Goal: Obtain resource: Obtain resource

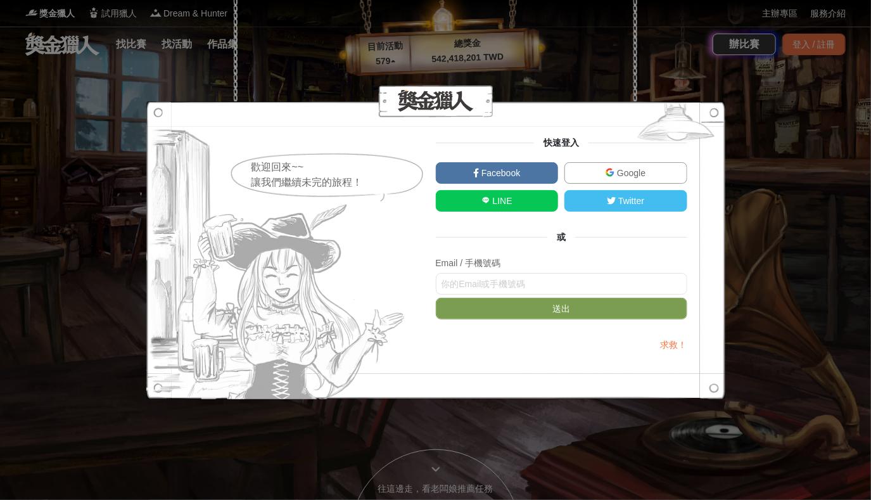
click at [622, 170] on span "Google" at bounding box center [630, 173] width 31 height 10
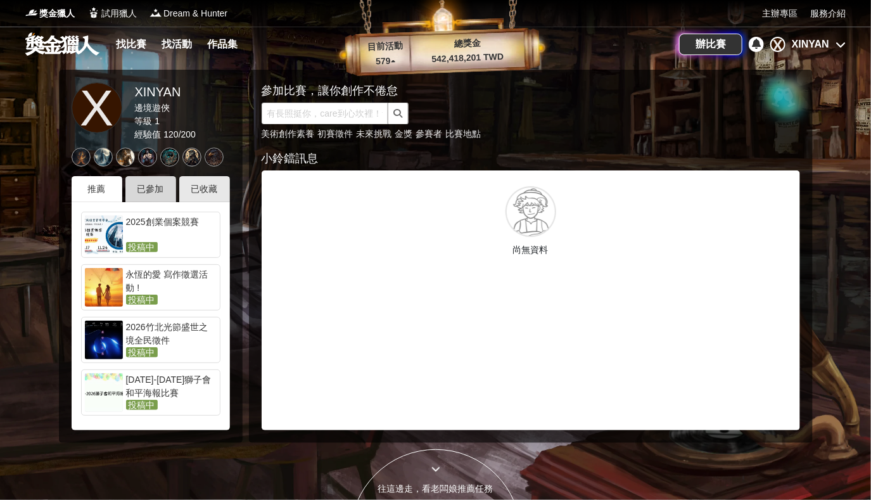
click at [148, 193] on div "已參加" at bounding box center [150, 189] width 51 height 26
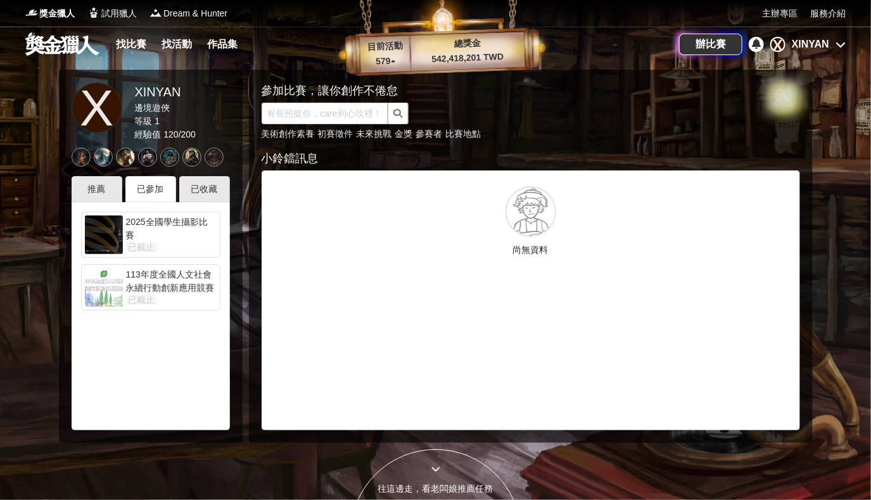
click at [161, 272] on div "113年度全國人文社會永續行動創新應用競賽" at bounding box center [171, 280] width 91 height 25
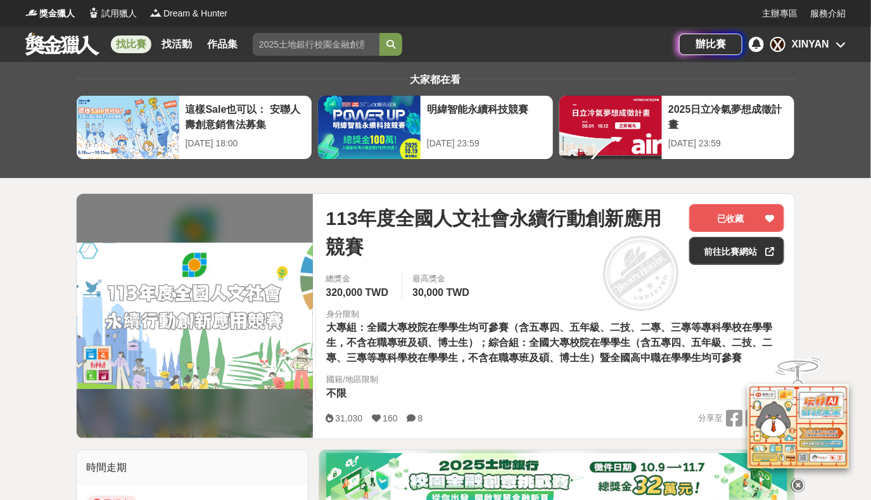
click at [829, 45] on div "XINYAN" at bounding box center [810, 44] width 37 height 15
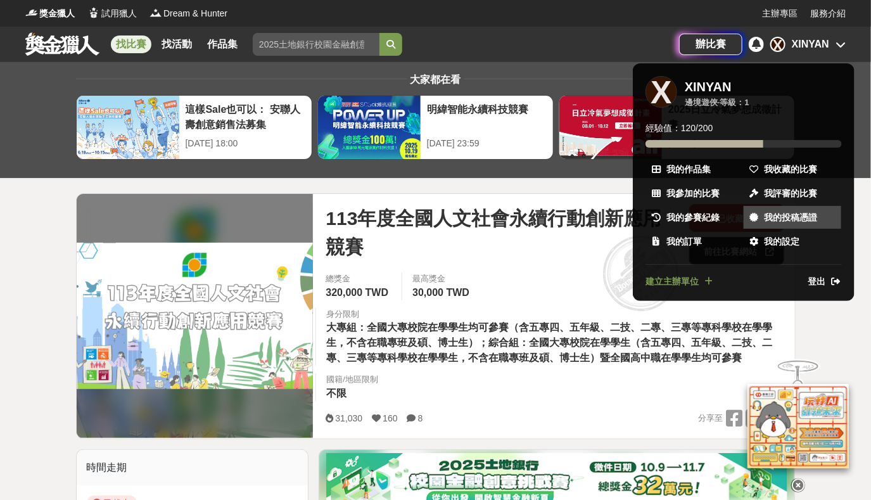
click at [812, 212] on span "我的投稿憑證" at bounding box center [790, 217] width 53 height 13
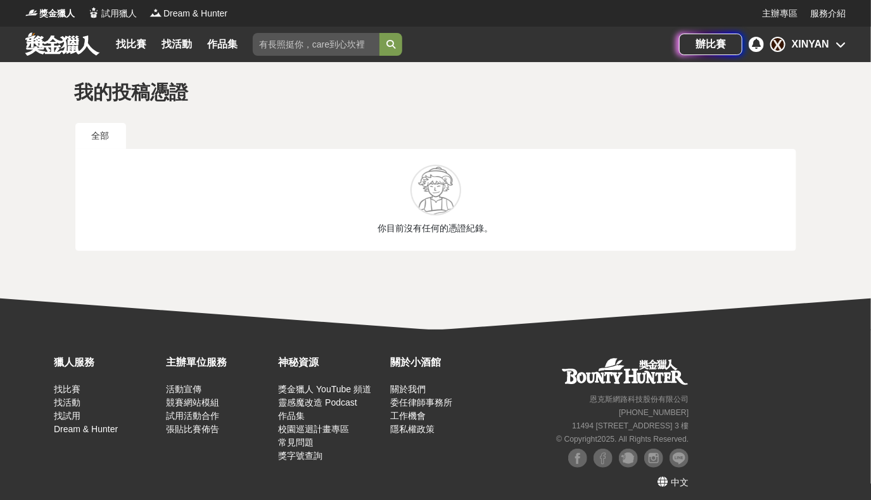
click at [836, 48] on icon at bounding box center [841, 44] width 10 height 10
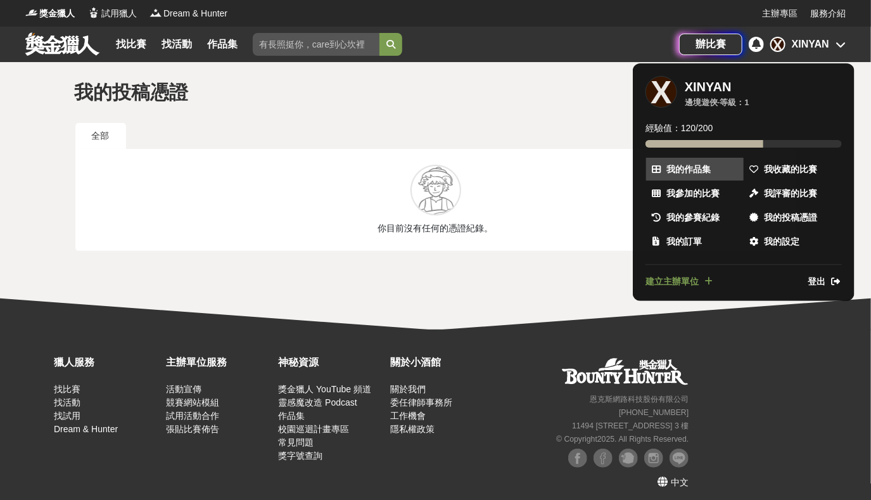
click at [697, 168] on span "我的作品集" at bounding box center [689, 169] width 44 height 13
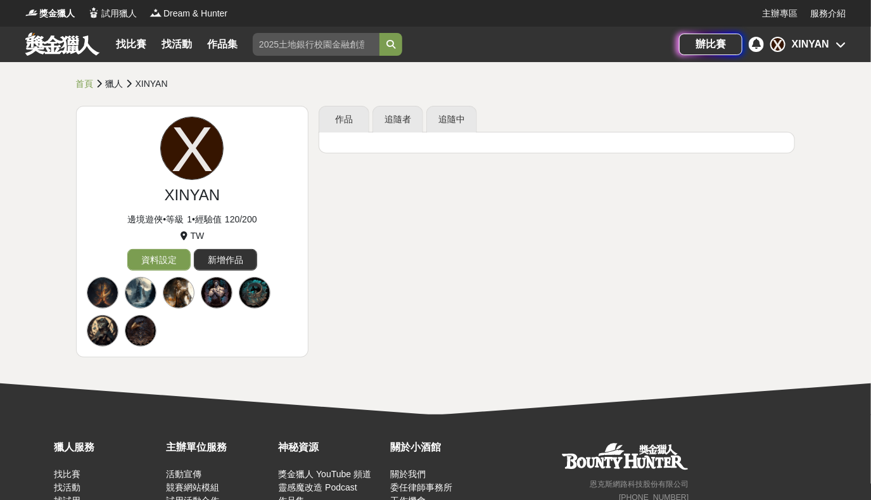
click at [833, 50] on div "X XINYAN" at bounding box center [808, 44] width 75 height 15
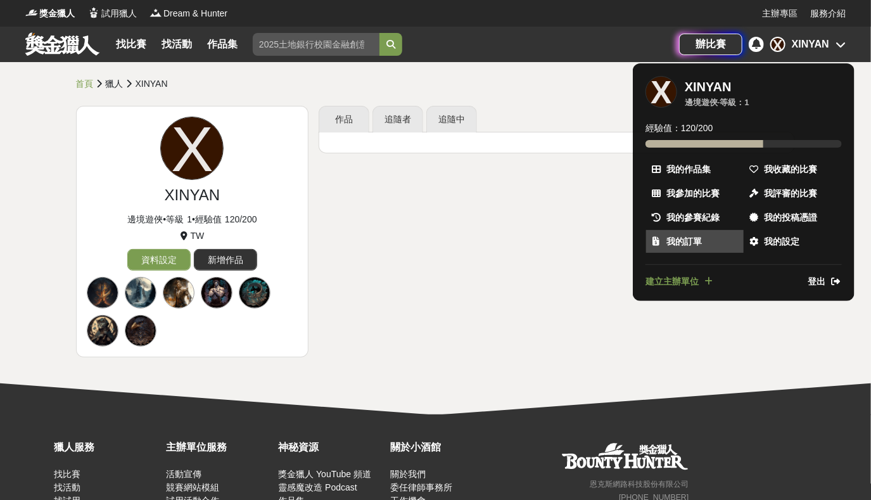
click at [676, 232] on link "我的訂單" at bounding box center [695, 241] width 98 height 23
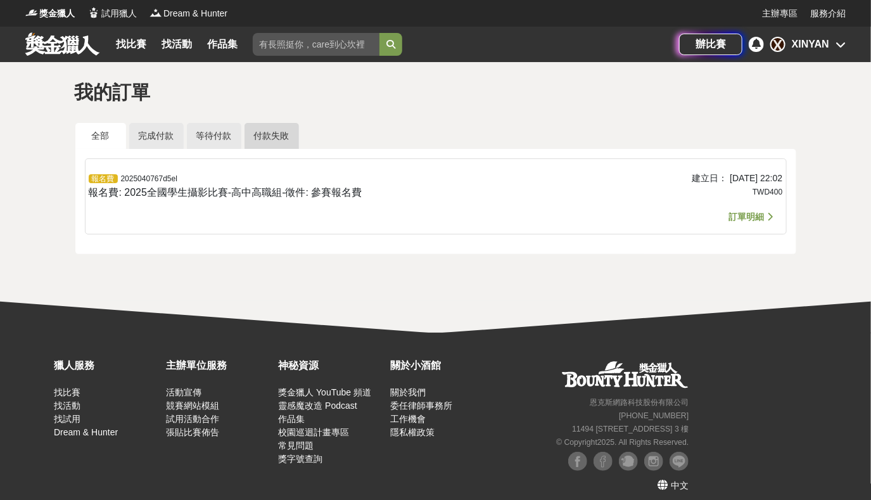
click at [257, 131] on link "付款失敗" at bounding box center [272, 136] width 54 height 26
click at [112, 132] on link "全部" at bounding box center [100, 136] width 51 height 26
click at [260, 124] on link "付款失敗" at bounding box center [272, 136] width 54 height 26
click at [822, 43] on div "XINYAN" at bounding box center [810, 44] width 37 height 15
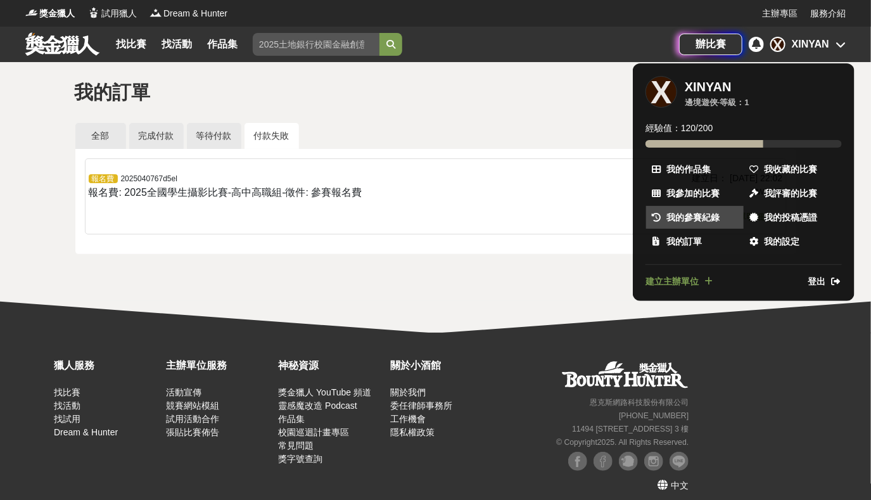
click at [699, 215] on span "我的參賽紀錄" at bounding box center [693, 217] width 53 height 13
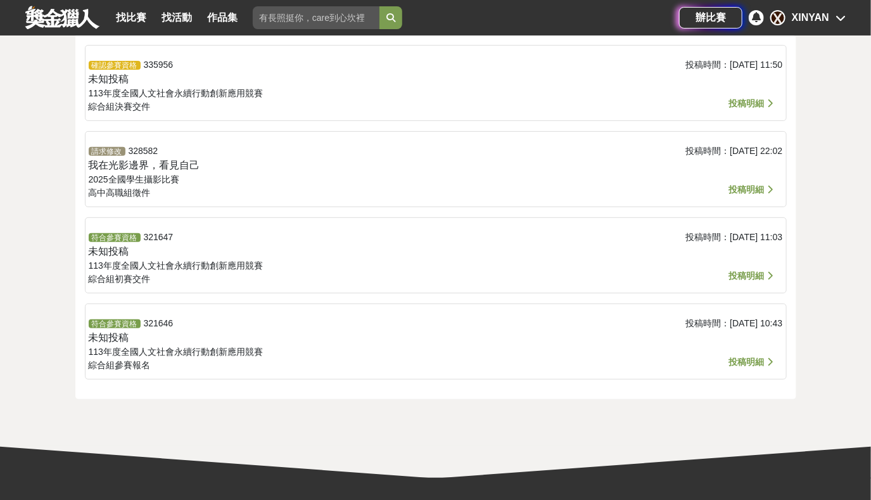
scroll to position [115, 0]
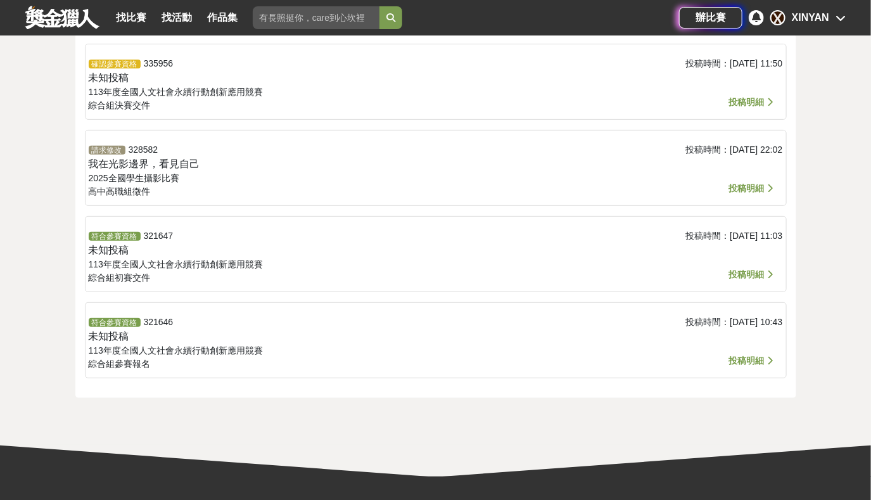
click at [751, 278] on span "投稿明細" at bounding box center [746, 274] width 35 height 10
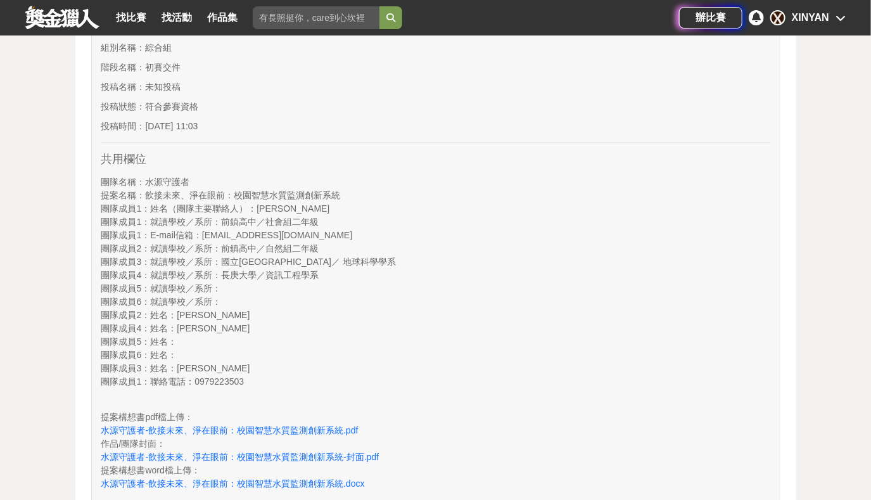
scroll to position [748, 0]
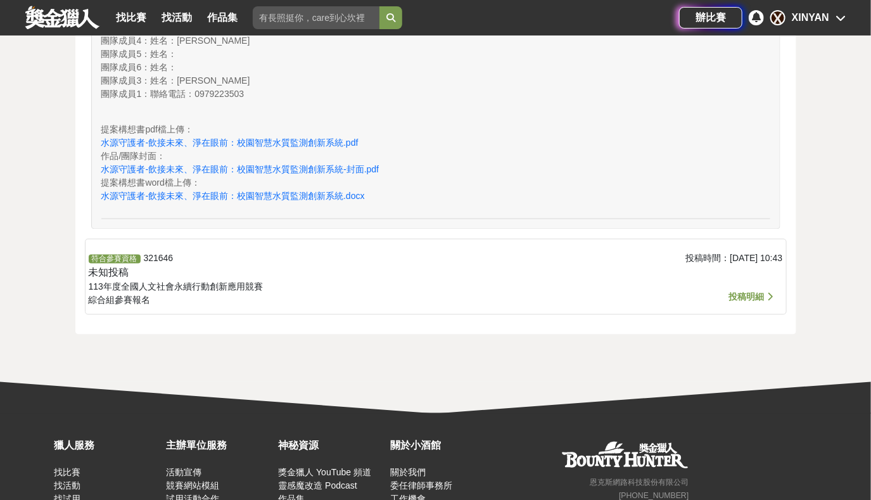
click at [743, 292] on span "投稿明細" at bounding box center [746, 297] width 35 height 10
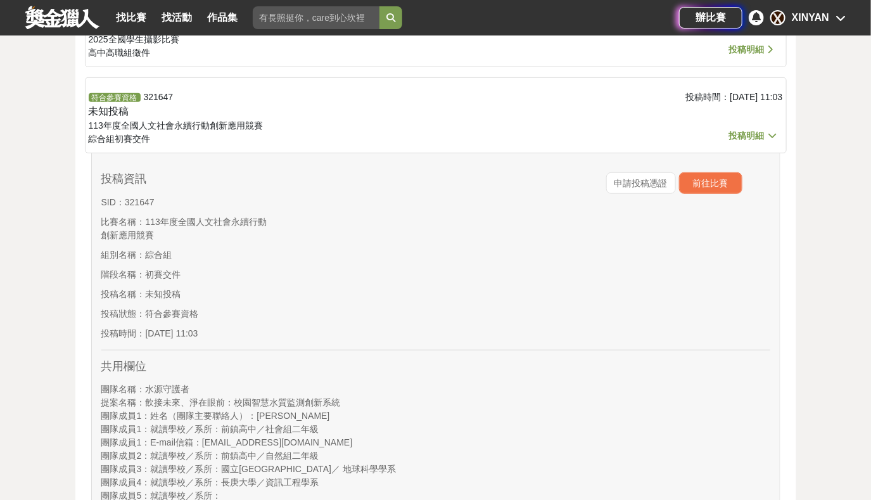
scroll to position [345, 0]
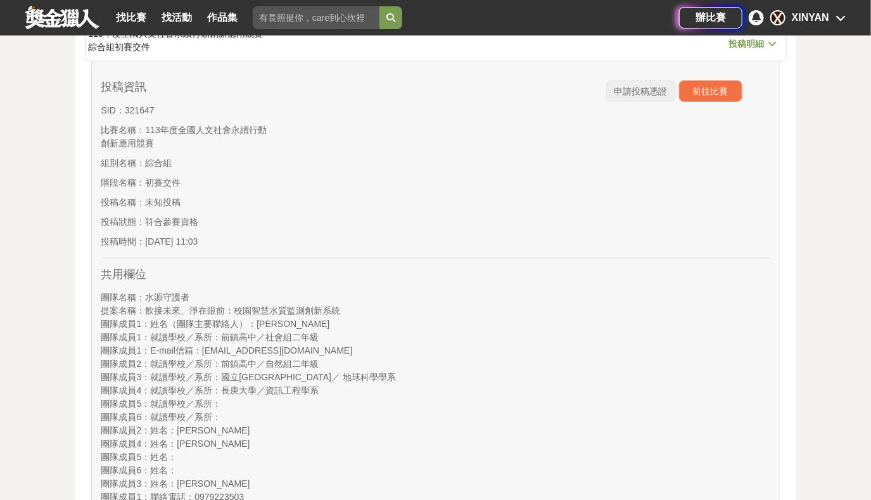
click at [655, 93] on span "申請投稿憑證" at bounding box center [641, 91] width 53 height 10
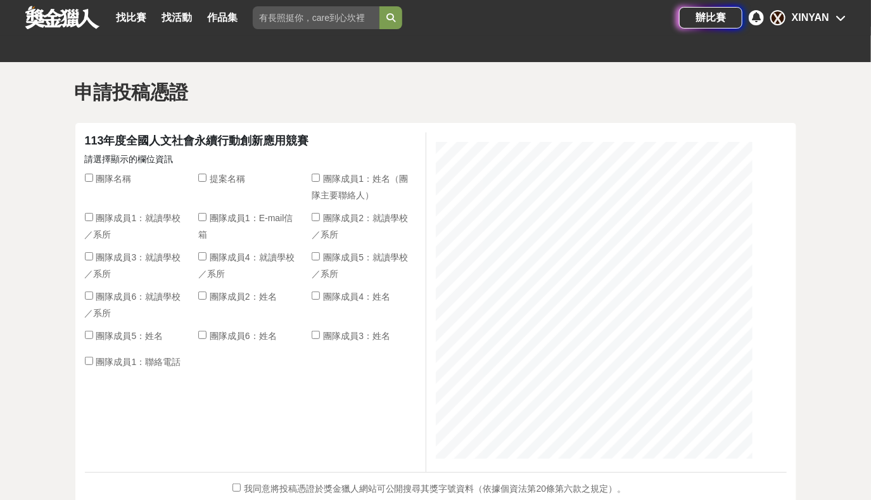
click at [89, 179] on input "團隊名稱" at bounding box center [89, 178] width 8 height 8
checkbox input "true"
click at [205, 176] on input "提案名稱" at bounding box center [202, 178] width 8 height 8
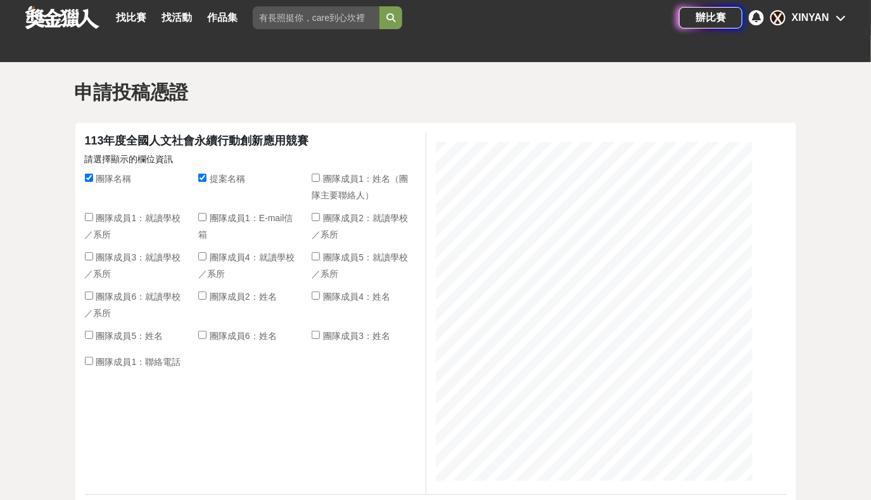
click at [205, 176] on input "提案名稱" at bounding box center [202, 178] width 8 height 8
checkbox input "false"
click at [312, 180] on input "團隊成員1：姓名（團隊主要聯絡人）" at bounding box center [316, 178] width 8 height 8
checkbox input "true"
click at [86, 217] on input "團隊成員1：就讀學校／系所" at bounding box center [89, 217] width 8 height 8
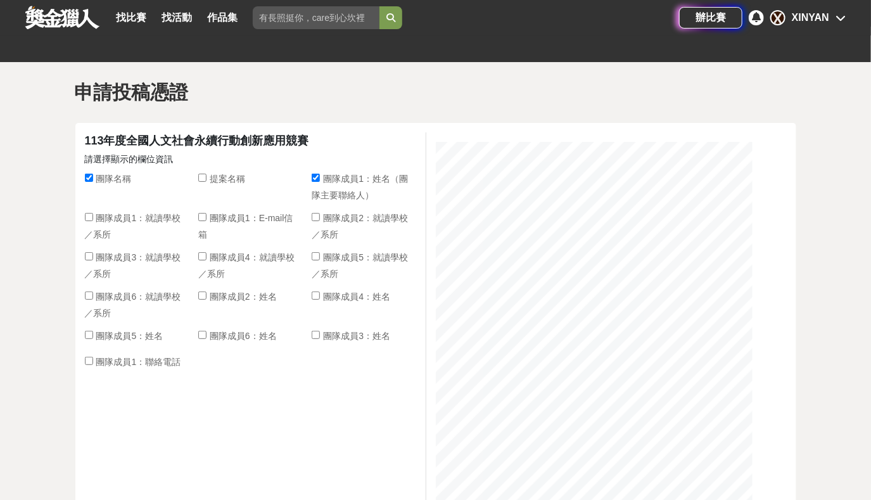
checkbox input "true"
click at [200, 219] on input "團隊成員1：E-mail信箱" at bounding box center [202, 217] width 8 height 8
checkbox input "true"
click at [317, 212] on div at bounding box center [316, 218] width 8 height 13
click at [317, 213] on input "團隊成員2：就讀學校／系所" at bounding box center [316, 217] width 8 height 8
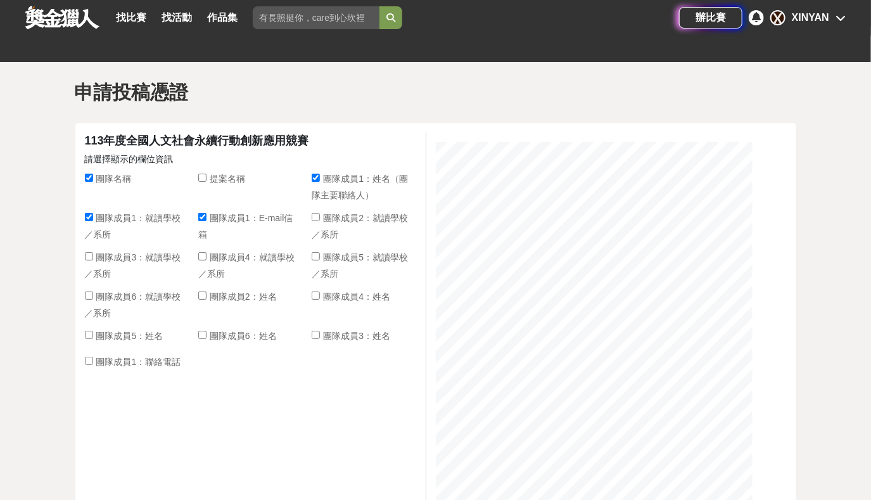
checkbox input "true"
click at [203, 215] on input "團隊成員1：E-mail信箱" at bounding box center [202, 217] width 8 height 8
checkbox input "false"
click at [316, 217] on input "團隊成員2：就讀學校／系所" at bounding box center [316, 217] width 8 height 8
checkbox input "false"
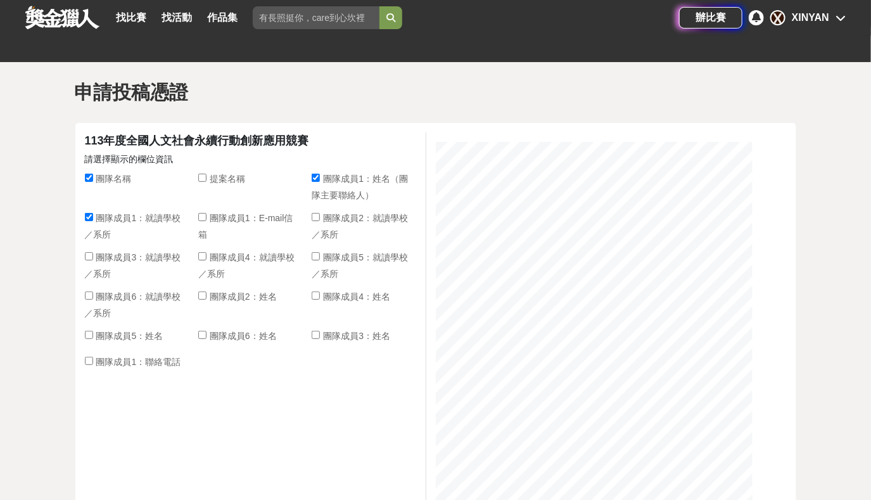
click at [205, 294] on input "團隊成員2：姓名" at bounding box center [202, 295] width 8 height 8
checkbox input "true"
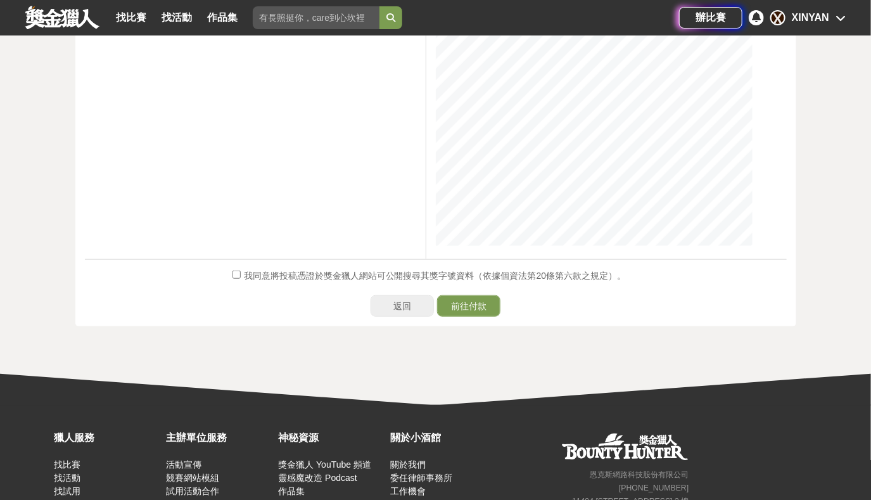
click at [392, 312] on link "返回" at bounding box center [402, 306] width 63 height 22
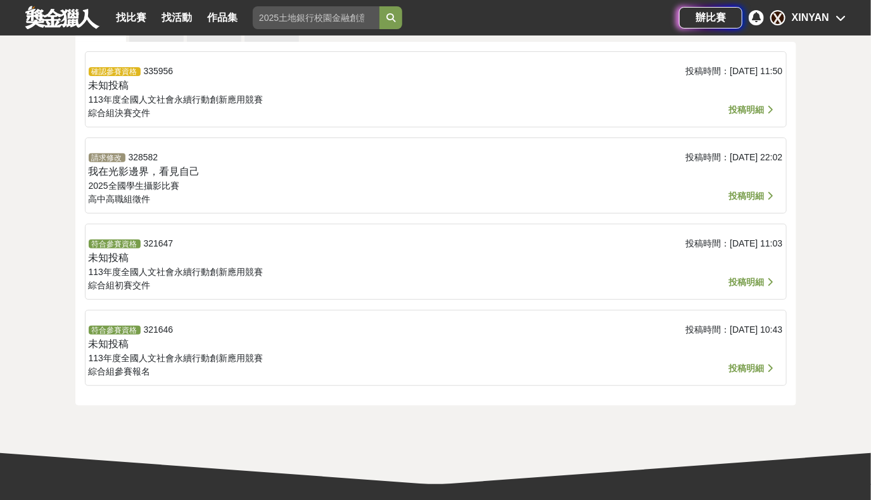
scroll to position [268, 0]
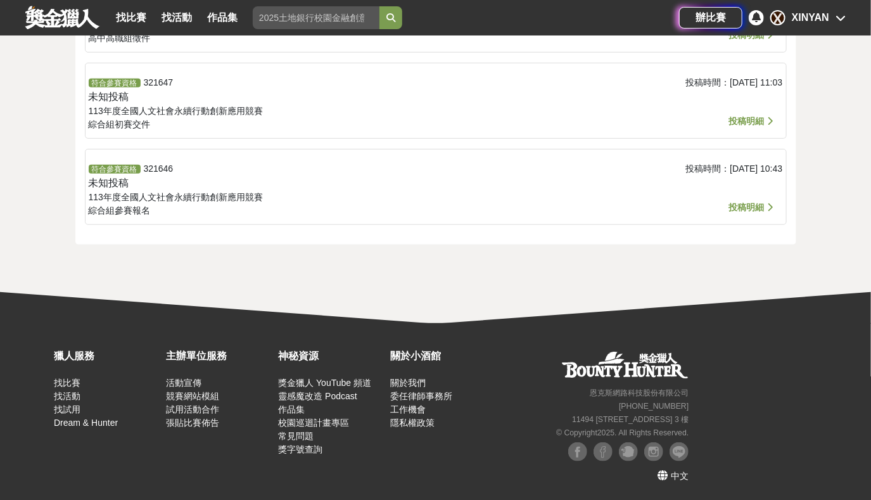
click at [752, 204] on span "投稿明細" at bounding box center [746, 207] width 35 height 10
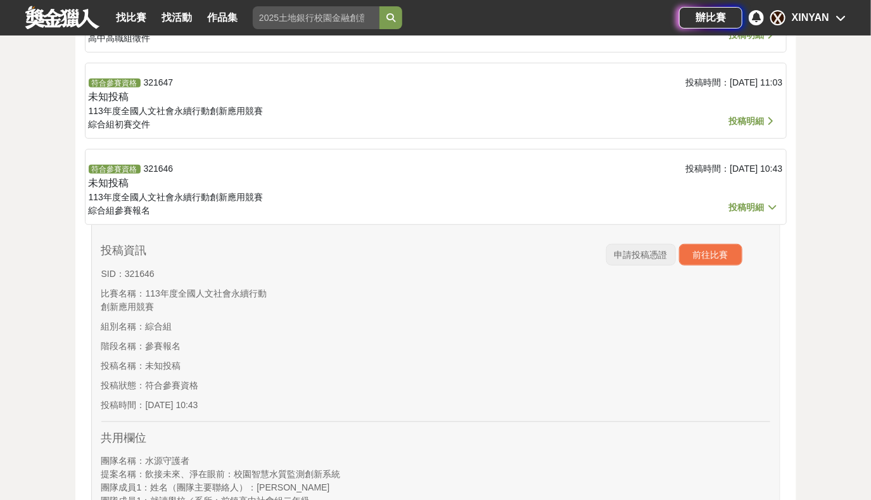
click at [627, 253] on span "申請投稿憑證" at bounding box center [641, 255] width 53 height 10
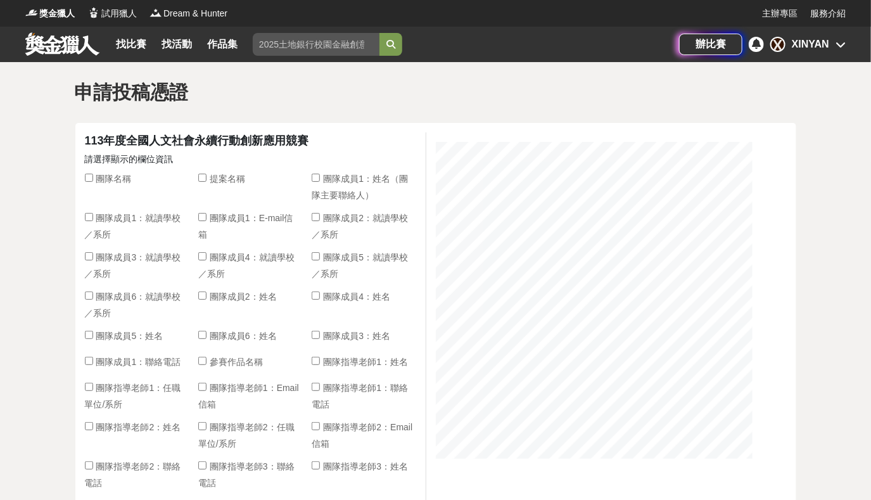
click at [94, 179] on label "團隊名稱" at bounding box center [108, 180] width 47 height 16
click at [93, 179] on input "團隊名稱" at bounding box center [89, 178] width 8 height 8
checkbox input "true"
click at [316, 176] on input "團隊成員1：姓名（團隊主要聯絡人）" at bounding box center [316, 178] width 8 height 8
checkbox input "true"
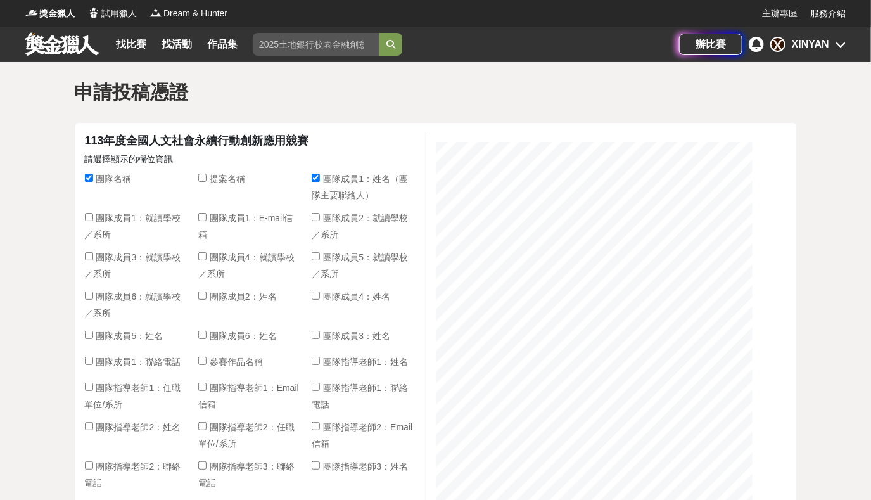
click at [87, 216] on input "團隊成員1：就讀學校／系所" at bounding box center [89, 217] width 8 height 8
checkbox input "true"
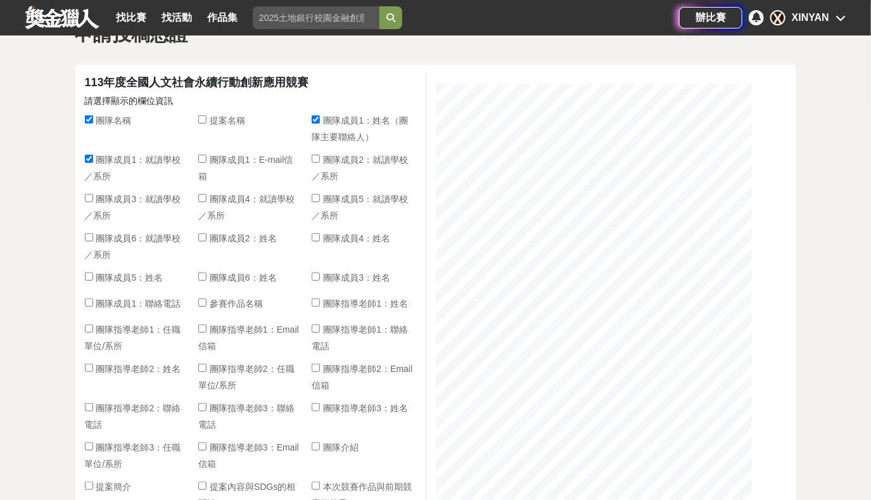
scroll to position [57, 0]
click at [316, 158] on input "團隊成員2：就讀學校／系所" at bounding box center [316, 160] width 8 height 8
click at [316, 156] on input "團隊成員2：就讀學校／系所" at bounding box center [316, 160] width 8 height 8
checkbox input "true"
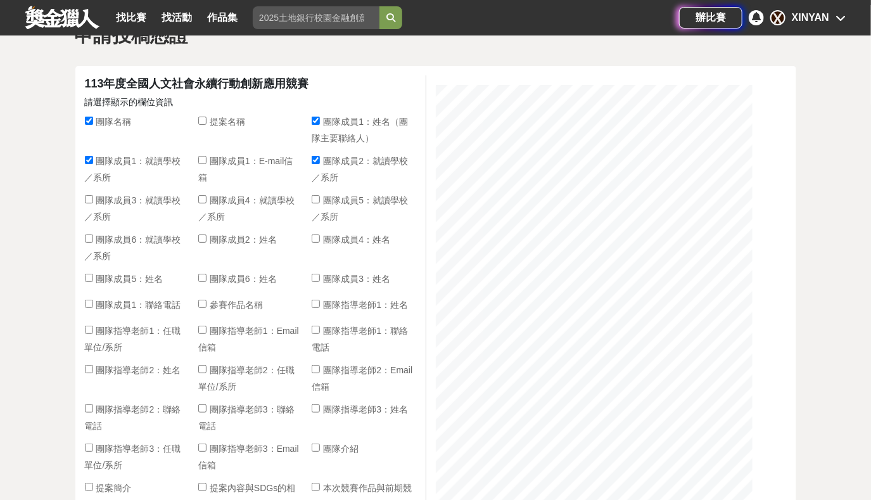
click at [86, 198] on input "團隊成員3：就讀學校／系所" at bounding box center [89, 199] width 8 height 8
checkbox input "true"
click at [203, 197] on input "團隊成員4：就讀學校／系所" at bounding box center [202, 199] width 8 height 8
checkbox input "true"
click at [314, 197] on input "團隊成員5：就讀學校／系所" at bounding box center [316, 199] width 8 height 8
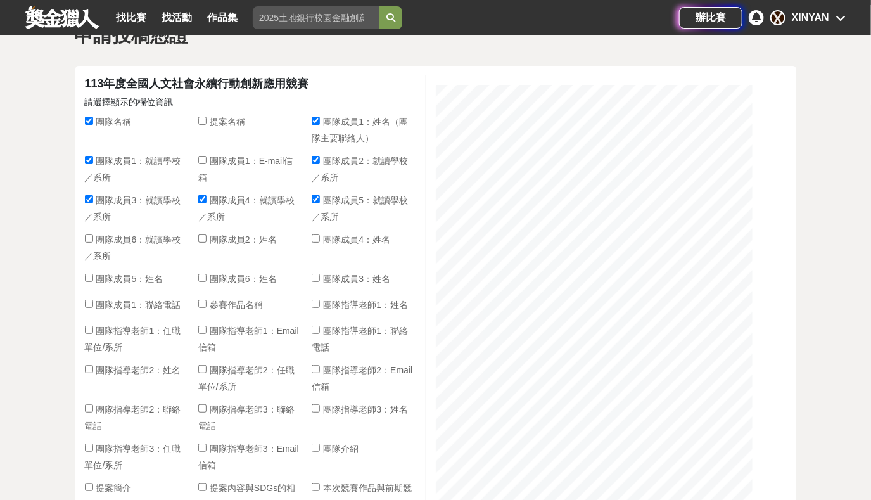
click at [314, 197] on input "團隊成員5：就讀學校／系所" at bounding box center [316, 199] width 8 height 8
checkbox input "false"
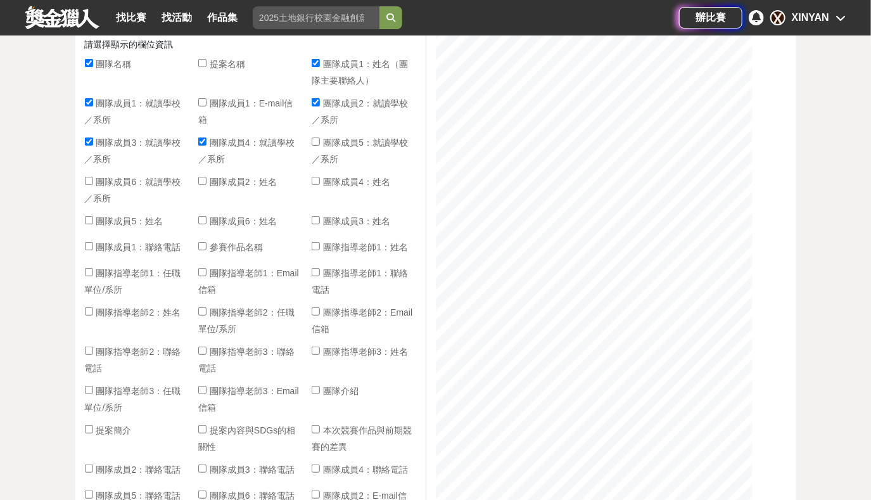
click at [319, 243] on input "團隊指導老師1：姓名" at bounding box center [316, 246] width 8 height 8
checkbox input "false"
click at [89, 269] on input "團隊指導老師1：任職單位/系所" at bounding box center [89, 272] width 8 height 8
checkbox input "true"
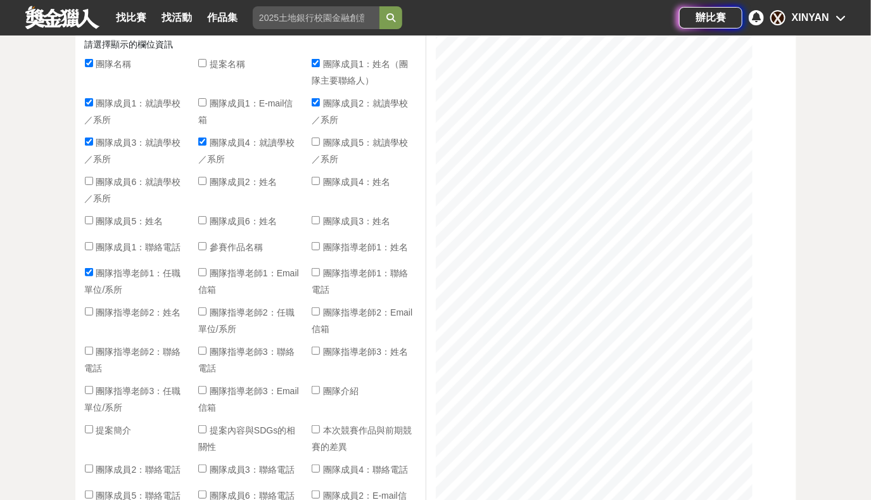
click at [202, 309] on input "團隊指導老師2：任職單位/系所" at bounding box center [202, 311] width 8 height 8
checkbox input "true"
click at [89, 391] on input "團隊指導老師3：任職單位/系所" at bounding box center [89, 390] width 8 height 8
checkbox input "true"
click at [200, 312] on input "團隊指導老師2：任職單位/系所" at bounding box center [202, 311] width 8 height 8
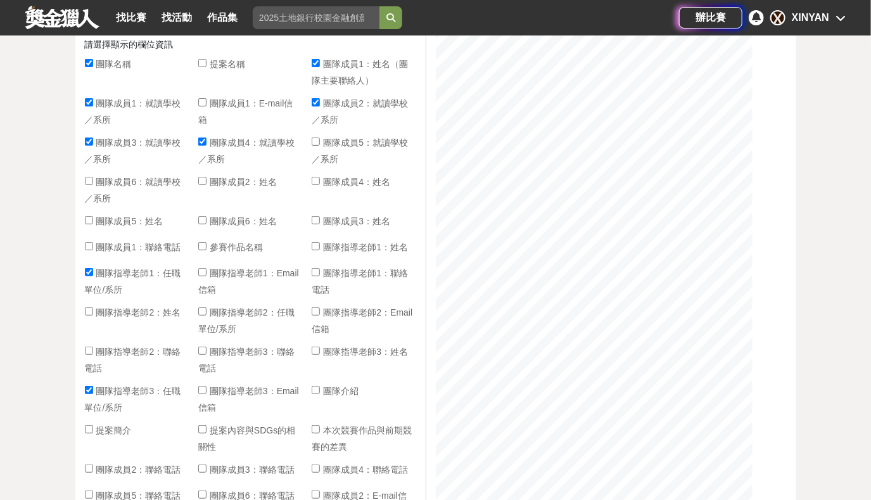
click at [200, 312] on input "團隊指導老師2：任職單位/系所" at bounding box center [202, 311] width 8 height 8
checkbox input "true"
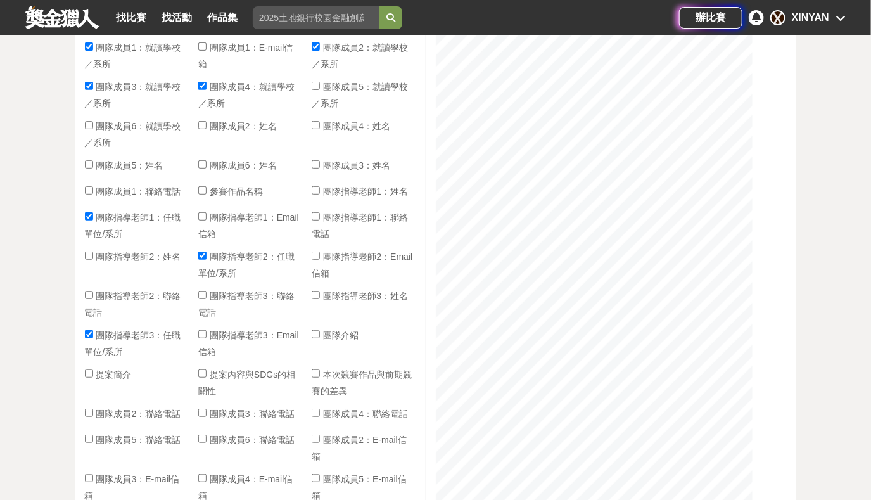
scroll to position [172, 0]
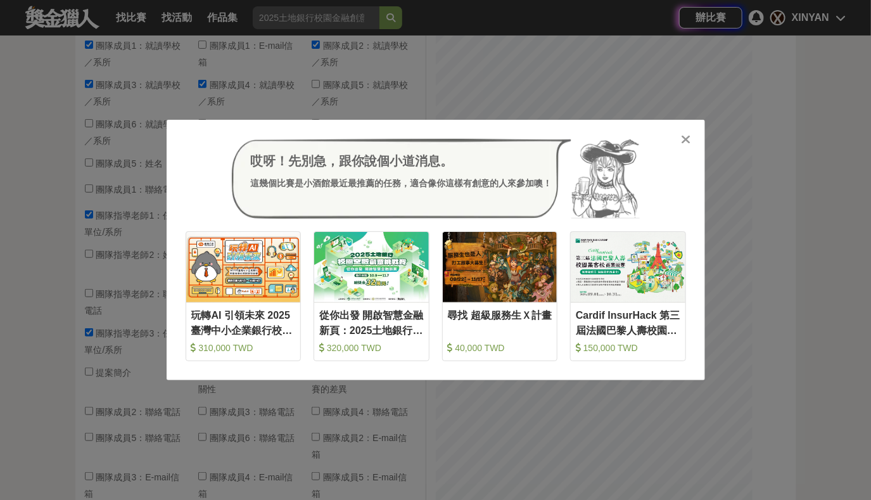
click at [688, 139] on icon at bounding box center [686, 139] width 10 height 13
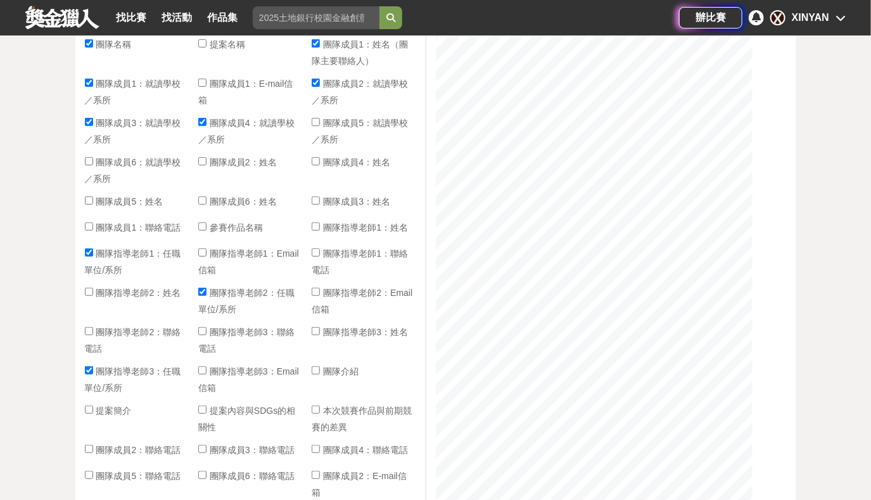
scroll to position [115, 0]
